Goal: Information Seeking & Learning: Compare options

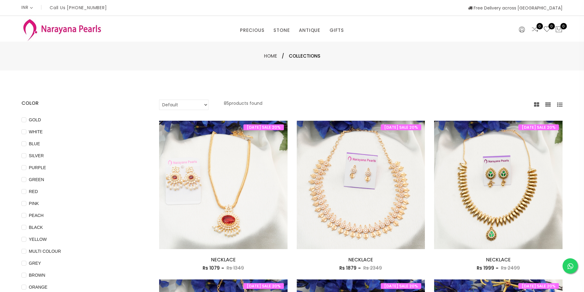
select select "INR"
click at [188, 100] on select "Default Price - High to Low Price - Low to High" at bounding box center [183, 105] width 49 height 10
click at [213, 44] on div "Home / Collections" at bounding box center [292, 56] width 584 height 29
click at [307, 56] on span "Collections" at bounding box center [305, 55] width 32 height 7
click at [269, 56] on link "Home" at bounding box center [270, 56] width 13 height 6
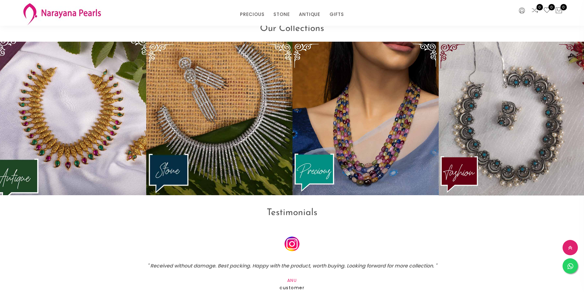
scroll to position [913, 0]
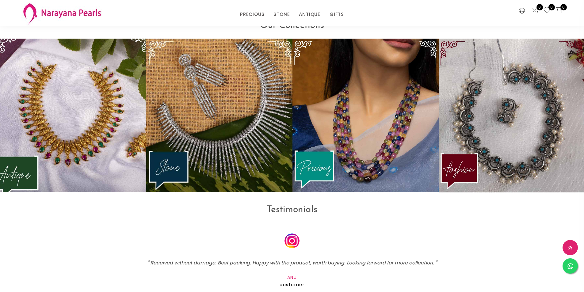
click at [71, 147] on img at bounding box center [73, 115] width 161 height 169
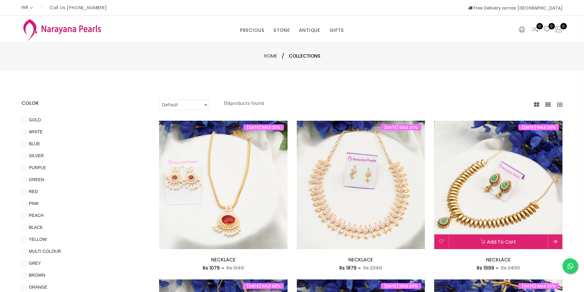
click at [503, 205] on img at bounding box center [498, 185] width 128 height 128
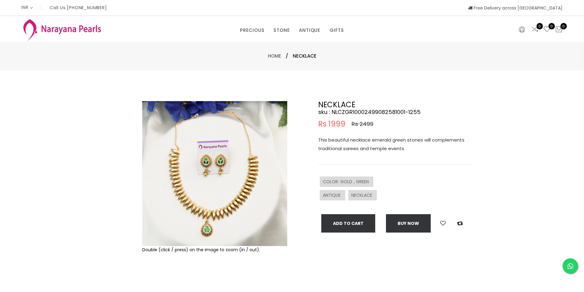
click at [226, 197] on img at bounding box center [214, 173] width 145 height 145
click at [221, 187] on img at bounding box center [214, 173] width 145 height 145
click at [219, 184] on img at bounding box center [214, 173] width 145 height 145
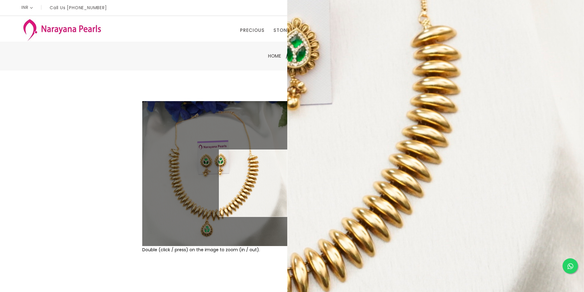
click at [416, 169] on div "NECKLACE sku : NLCZGR10002499082581001-1255 Rs 1999 Rs 2499 This beautiful neck…" at bounding box center [394, 166] width 153 height 131
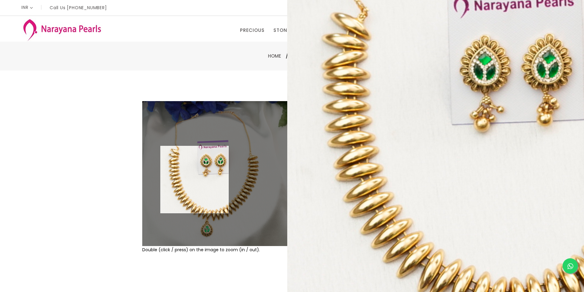
click at [195, 180] on img at bounding box center [214, 173] width 145 height 145
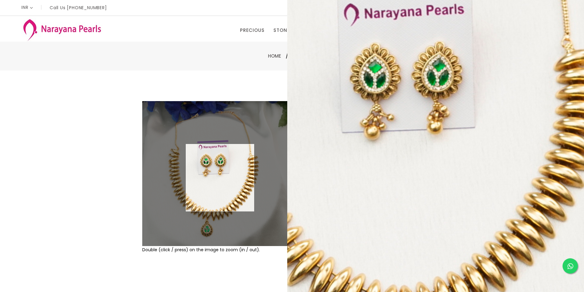
click at [220, 178] on img at bounding box center [214, 173] width 145 height 145
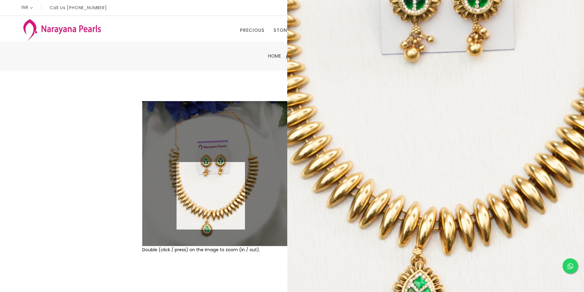
click at [211, 196] on img at bounding box center [214, 173] width 145 height 145
click at [211, 195] on img at bounding box center [214, 173] width 145 height 145
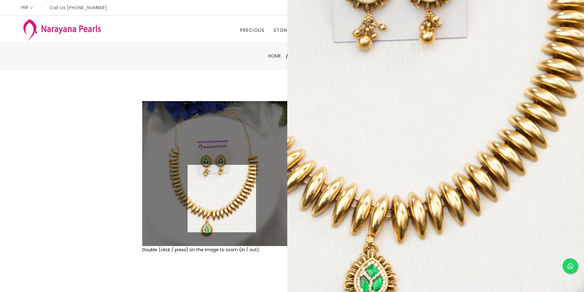
click at [222, 199] on img at bounding box center [214, 173] width 145 height 145
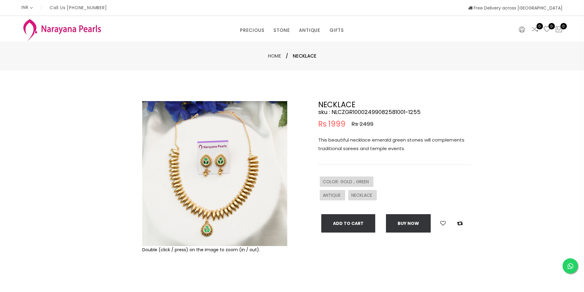
click at [214, 202] on img at bounding box center [214, 173] width 145 height 145
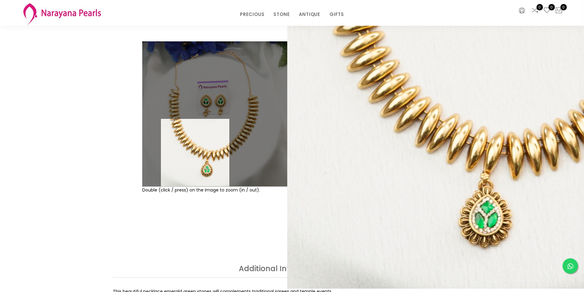
scroll to position [31, 0]
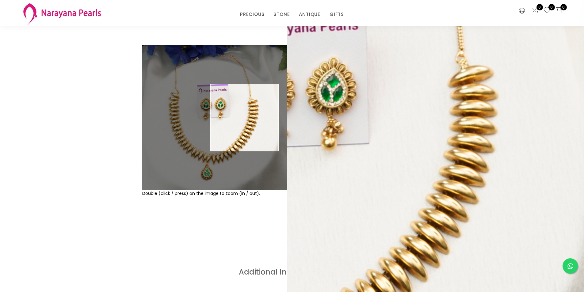
click at [244, 118] on img at bounding box center [214, 117] width 145 height 145
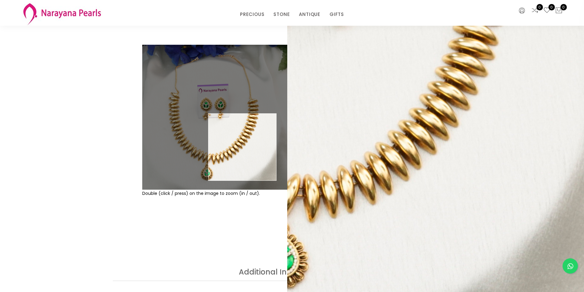
click at [242, 147] on img at bounding box center [214, 117] width 145 height 145
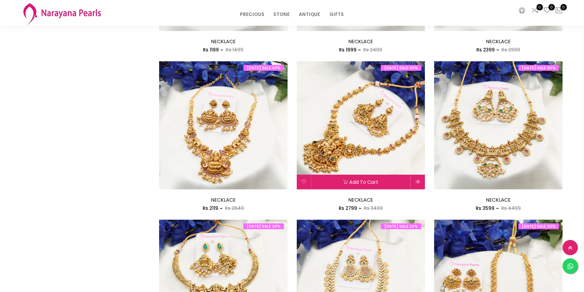
scroll to position [337, 0]
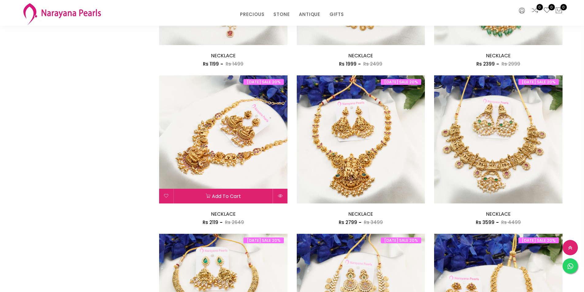
click at [214, 136] on img at bounding box center [223, 139] width 128 height 128
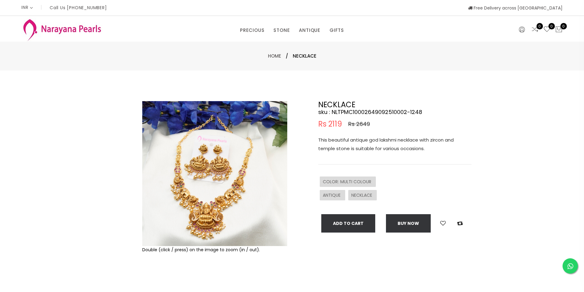
click at [210, 168] on img at bounding box center [214, 173] width 145 height 145
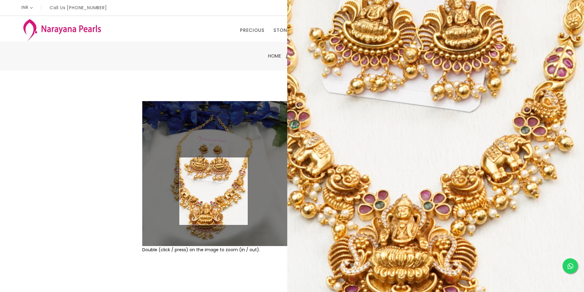
click at [214, 191] on img at bounding box center [214, 173] width 145 height 145
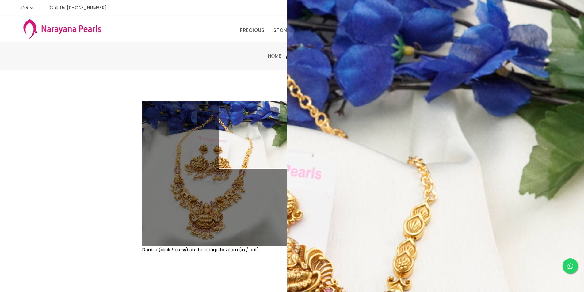
drag, startPoint x: 83, startPoint y: 89, endPoint x: 138, endPoint y: 109, distance: 58.9
click at [83, 89] on div "Double (click / press) on the image to zoom (in / out). NECKLACE sku : NLTPMC10…" at bounding box center [292, 197] width 584 height 254
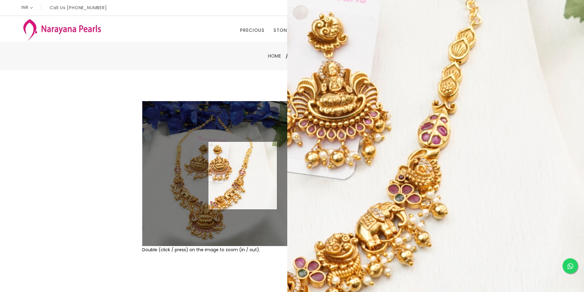
click at [243, 176] on img at bounding box center [214, 173] width 145 height 145
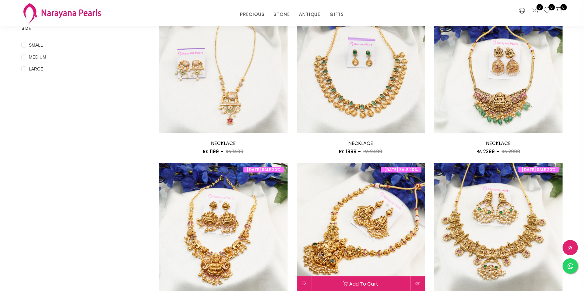
scroll to position [304, 0]
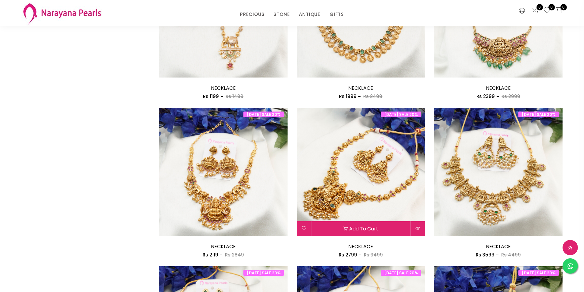
click at [360, 157] on img at bounding box center [361, 172] width 128 height 128
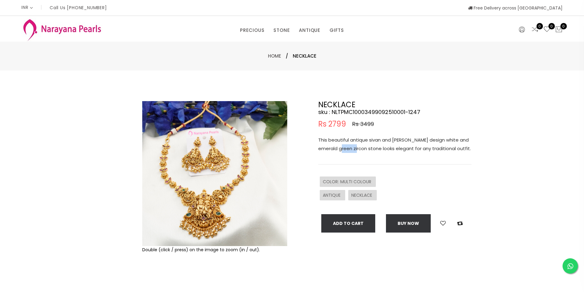
click at [360, 157] on div "This beautiful antique sivan and [PERSON_NAME] design white and emerald green z…" at bounding box center [394, 150] width 153 height 29
click at [195, 160] on img at bounding box center [214, 173] width 145 height 145
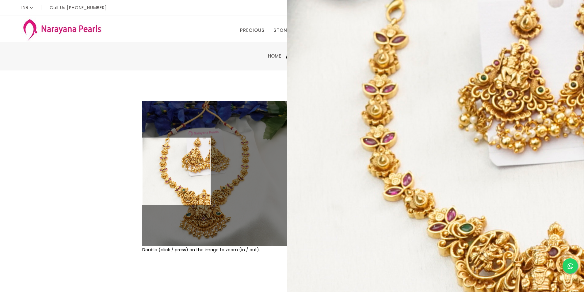
click at [144, 171] on img at bounding box center [214, 173] width 145 height 145
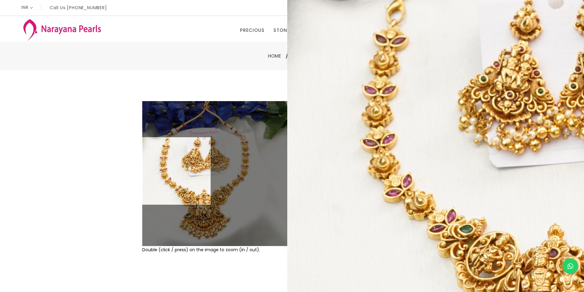
click at [145, 171] on img at bounding box center [214, 173] width 145 height 145
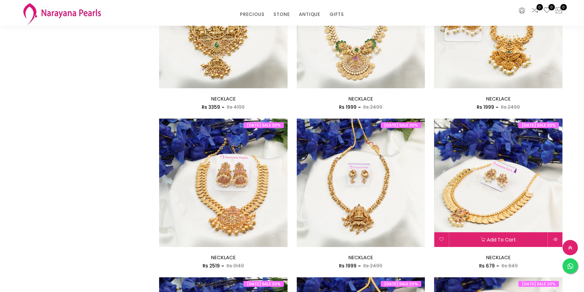
scroll to position [641, 0]
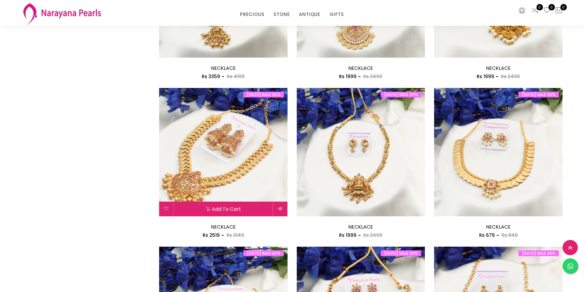
click at [251, 153] on img at bounding box center [223, 152] width 128 height 128
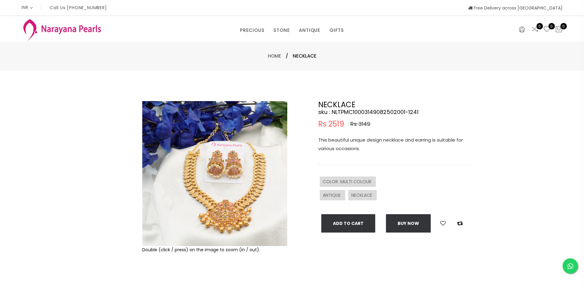
click at [251, 153] on img at bounding box center [214, 173] width 145 height 145
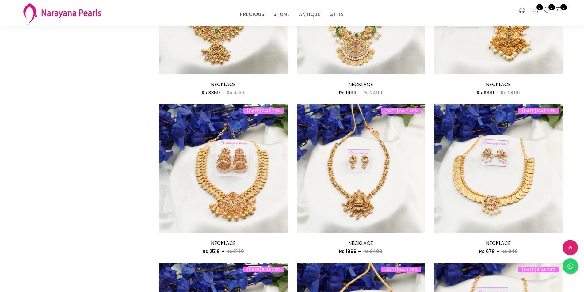
scroll to position [672, 0]
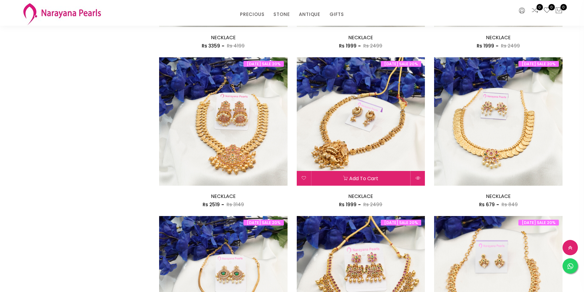
click at [341, 132] on img at bounding box center [361, 121] width 128 height 128
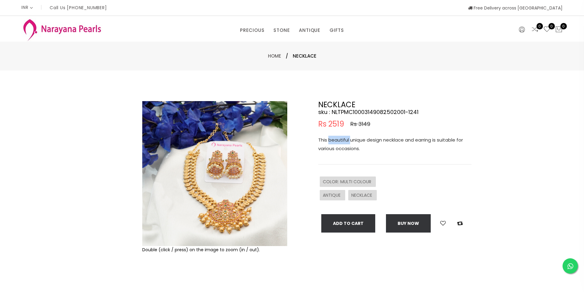
click at [341, 132] on div "NECKLACE sku : NLTPMC10003149082502001-1241 Rs 2519 Rs 3149 This beautiful uniq…" at bounding box center [394, 166] width 153 height 131
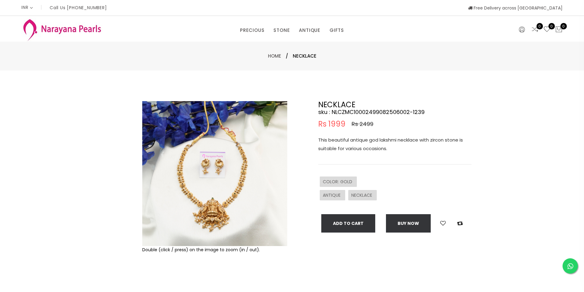
click at [223, 173] on img at bounding box center [214, 173] width 145 height 145
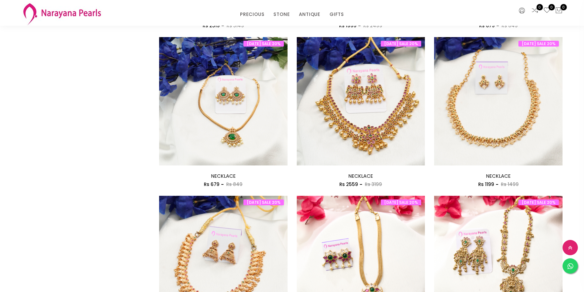
scroll to position [856, 0]
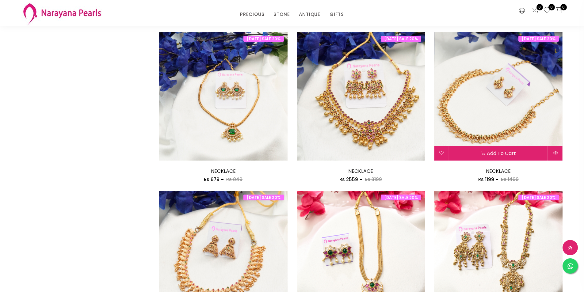
click at [477, 112] on img at bounding box center [498, 96] width 128 height 128
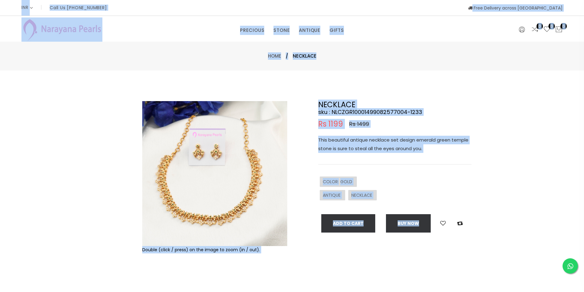
click at [248, 179] on img at bounding box center [214, 173] width 145 height 145
click at [247, 179] on img at bounding box center [214, 173] width 145 height 145
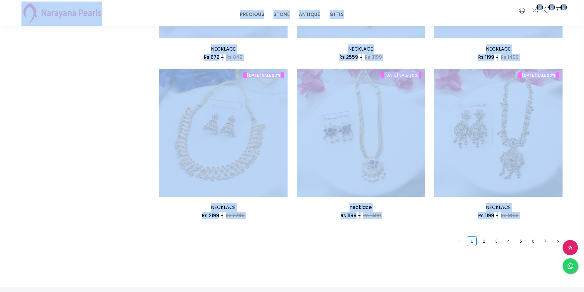
scroll to position [978, 0]
click at [485, 239] on link "2" at bounding box center [483, 240] width 9 height 9
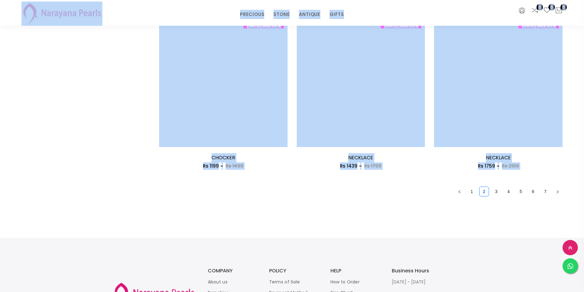
scroll to position [1042, 0]
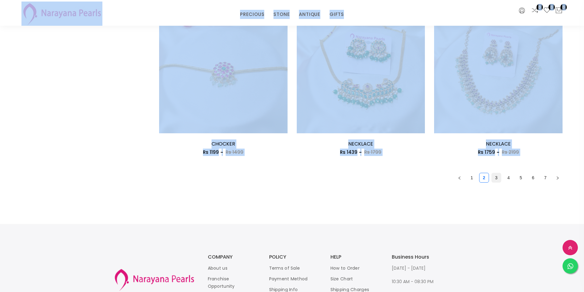
click at [494, 177] on link "3" at bounding box center [495, 177] width 9 height 9
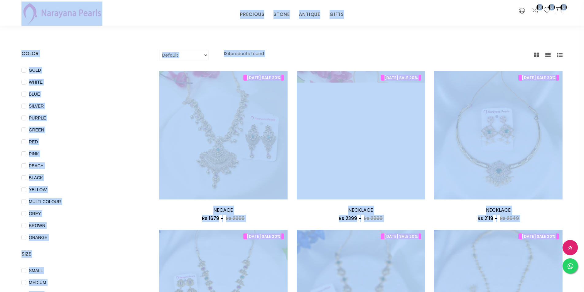
scroll to position [123, 0]
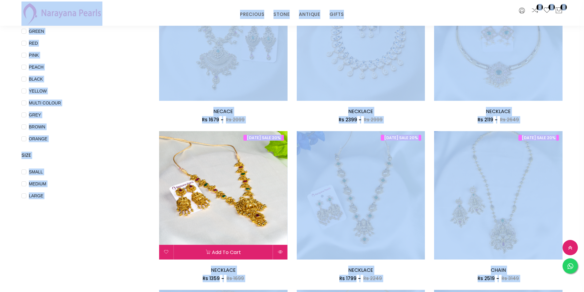
click at [240, 187] on img at bounding box center [223, 195] width 128 height 128
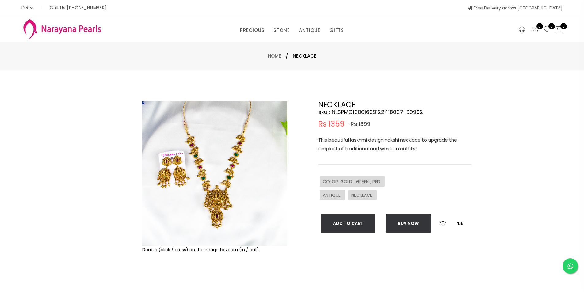
click at [237, 188] on img at bounding box center [214, 173] width 145 height 145
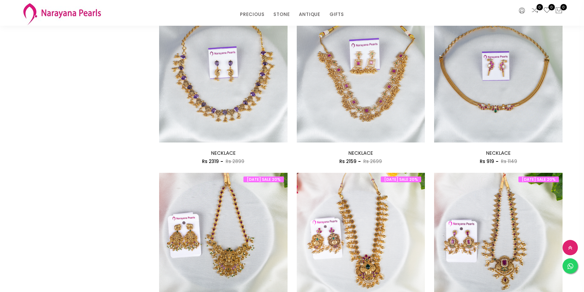
scroll to position [398, 0]
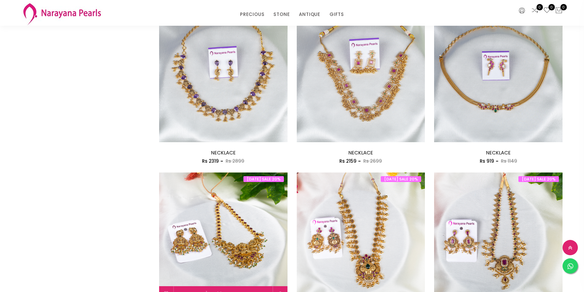
click at [255, 214] on img at bounding box center [223, 236] width 128 height 128
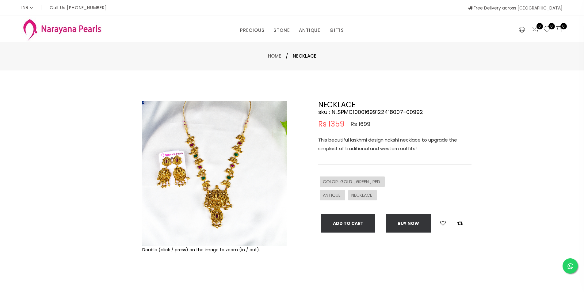
click at [255, 214] on img at bounding box center [214, 173] width 145 height 145
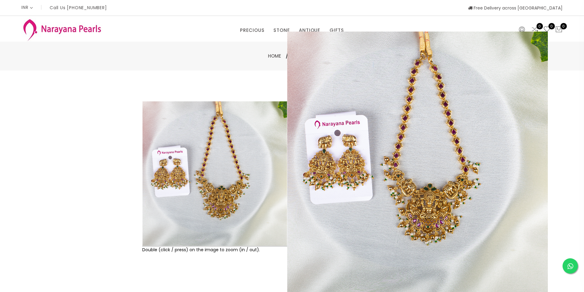
click at [220, 176] on img at bounding box center [214, 173] width 145 height 145
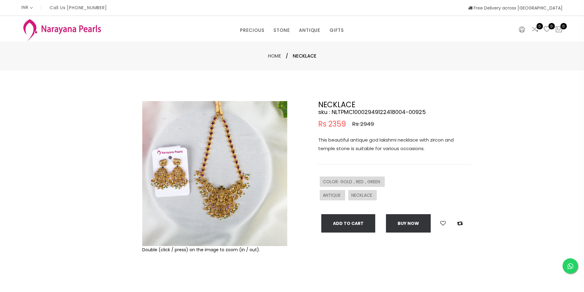
click at [201, 168] on img at bounding box center [214, 173] width 145 height 145
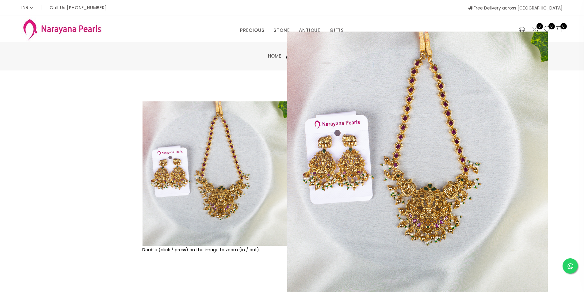
click at [205, 166] on img at bounding box center [214, 173] width 145 height 145
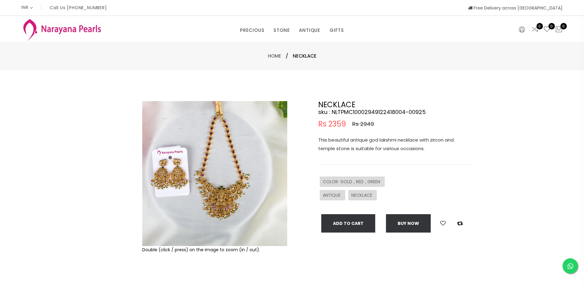
click at [205, 166] on img at bounding box center [214, 173] width 145 height 145
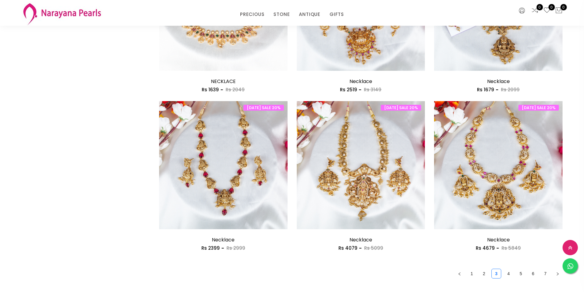
scroll to position [948, 0]
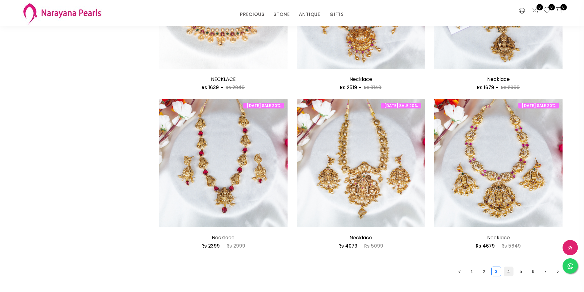
click at [507, 271] on link "4" at bounding box center [508, 271] width 9 height 9
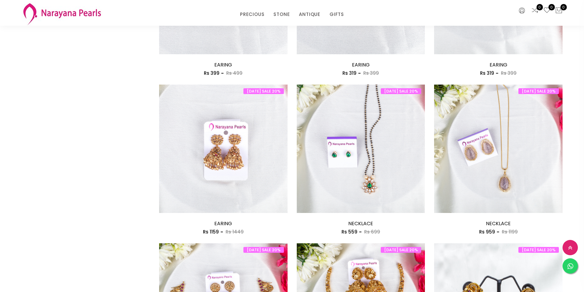
scroll to position [858, 0]
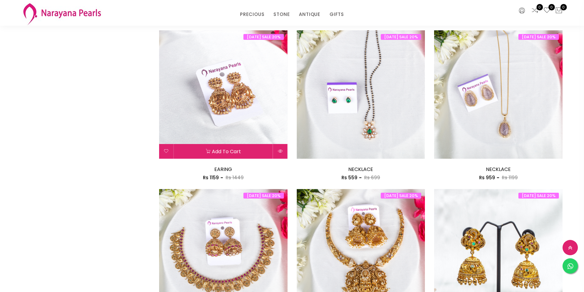
click at [225, 111] on img at bounding box center [223, 94] width 128 height 128
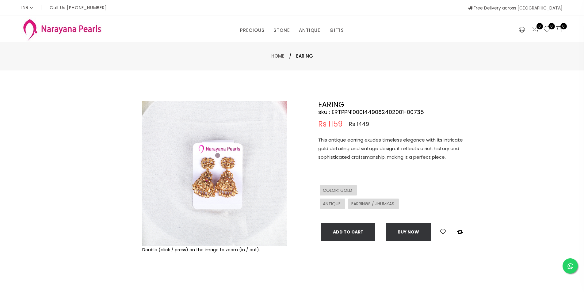
click at [225, 111] on img at bounding box center [214, 173] width 145 height 145
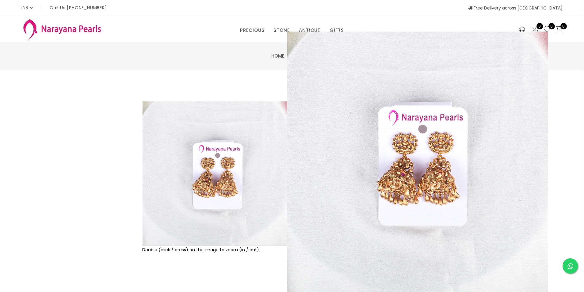
click at [223, 172] on img at bounding box center [214, 173] width 145 height 145
click at [205, 138] on img at bounding box center [214, 173] width 145 height 145
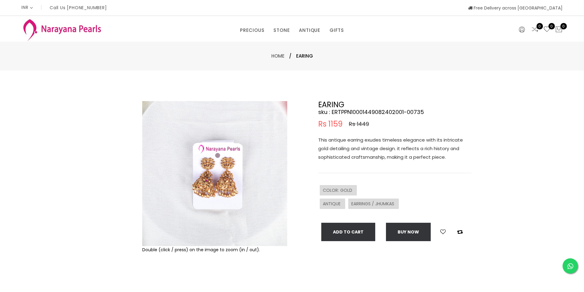
scroll to position [213, 0]
